Goal: Unclear

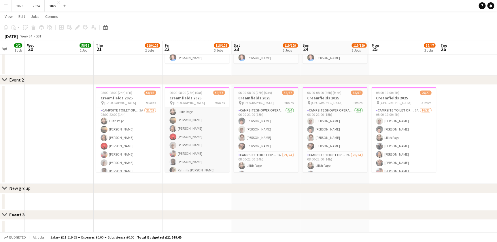
scroll to position [52, 0]
click at [197, 150] on app-card-role "Campsite Toilet Operative 1A 21/24 08:00-22:00 (14h) [PERSON_NAME] [PERSON_NAME…" at bounding box center [197, 206] width 65 height 212
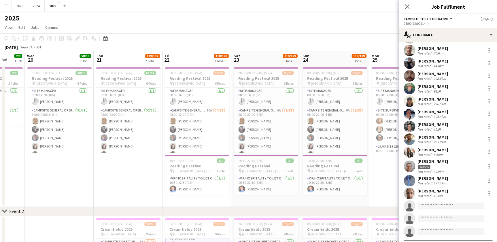
scroll to position [78, 0]
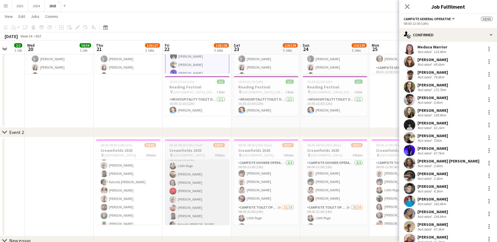
scroll to position [52, 0]
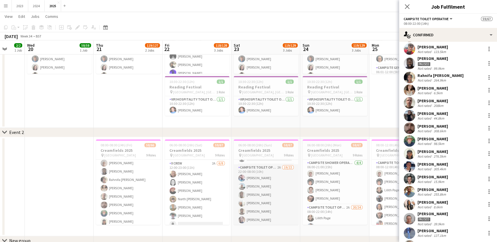
scroll to position [445, 0]
click at [263, 192] on app-card-role "Campsite Toilet Operative 2A 19/22 22:00-08:00 (10h) [PERSON_NAME] [PERSON_NAME…" at bounding box center [266, 230] width 65 height 195
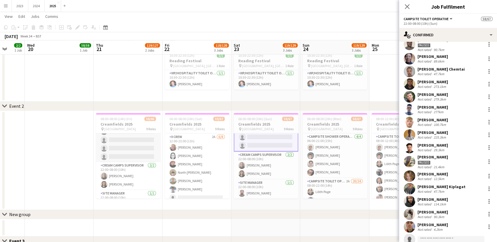
scroll to position [550, 0]
